Goal: Check status: Check status

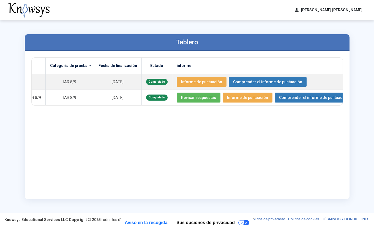
scroll to position [0, 42]
click at [208, 81] on span "Informe de puntuación" at bounding box center [202, 81] width 41 height 4
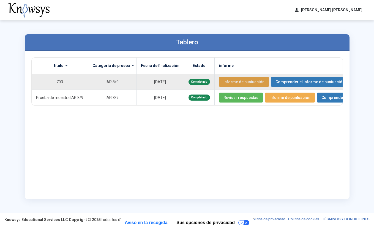
click at [246, 83] on span "Informe de puntuación" at bounding box center [243, 81] width 41 height 4
click at [230, 81] on span "Informe de puntuación" at bounding box center [243, 81] width 41 height 4
